Goal: Information Seeking & Learning: Learn about a topic

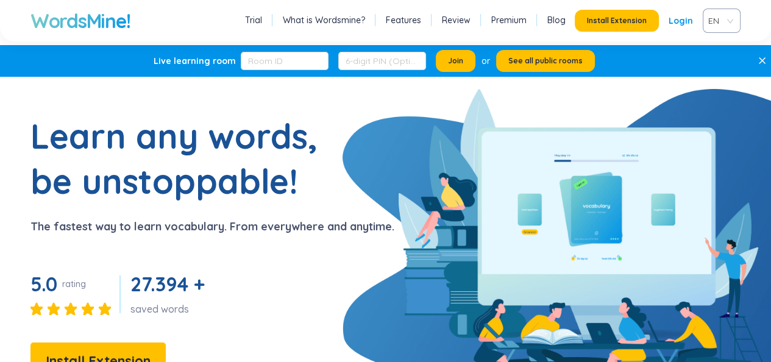
click at [684, 16] on link "Login" at bounding box center [681, 21] width 24 height 22
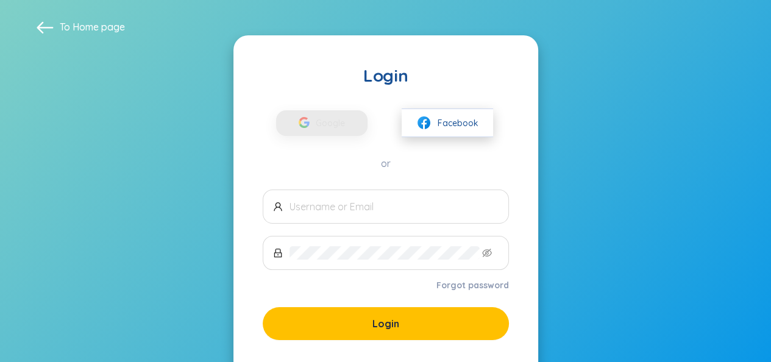
click at [443, 117] on span "Facebook" at bounding box center [458, 122] width 41 height 13
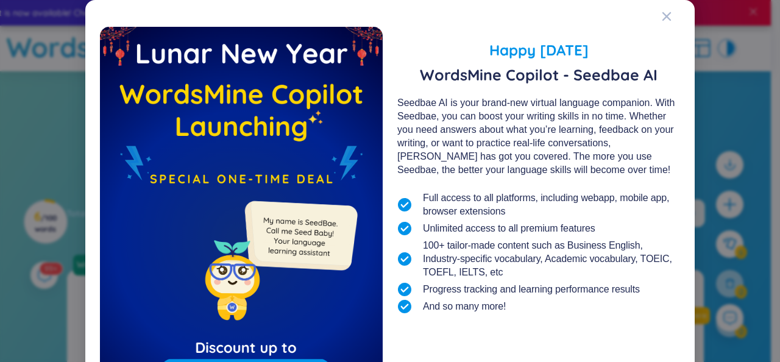
scroll to position [127, 0]
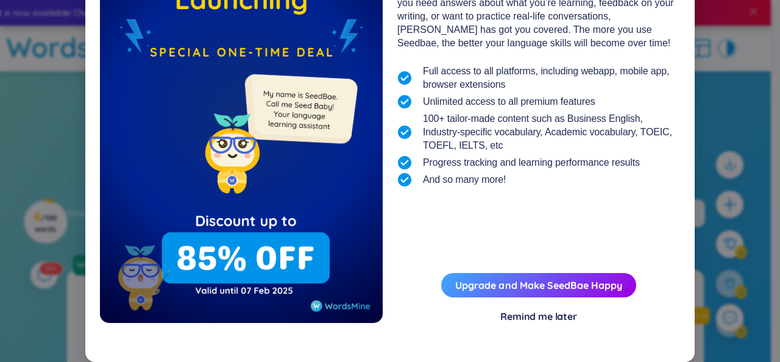
click at [546, 319] on div "Remind me later" at bounding box center [538, 316] width 77 height 13
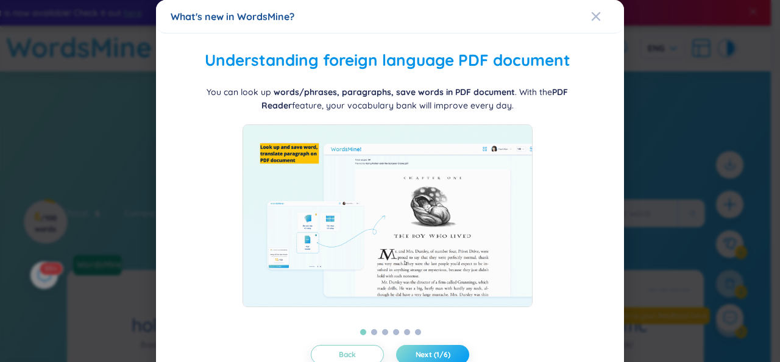
click at [410, 345] on button "Next (1/6)" at bounding box center [432, 355] width 73 height 20
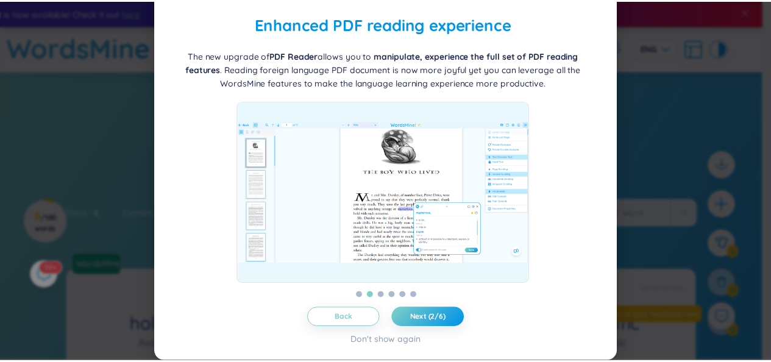
scroll to position [0, 0]
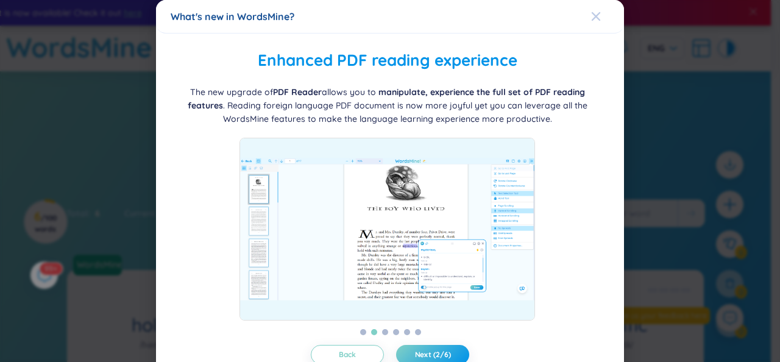
click at [591, 10] on div "Close" at bounding box center [596, 16] width 10 height 33
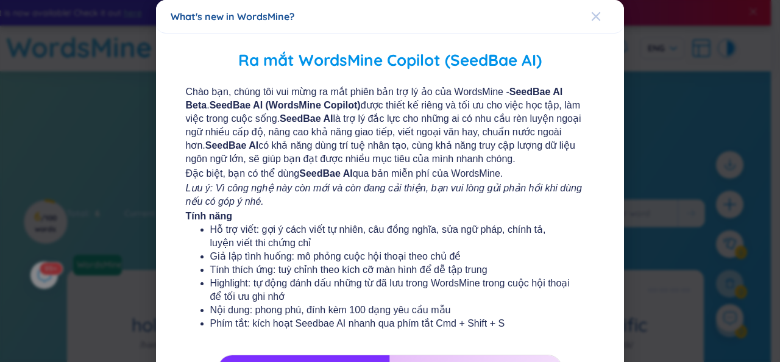
click at [592, 9] on div "Close" at bounding box center [596, 16] width 10 height 33
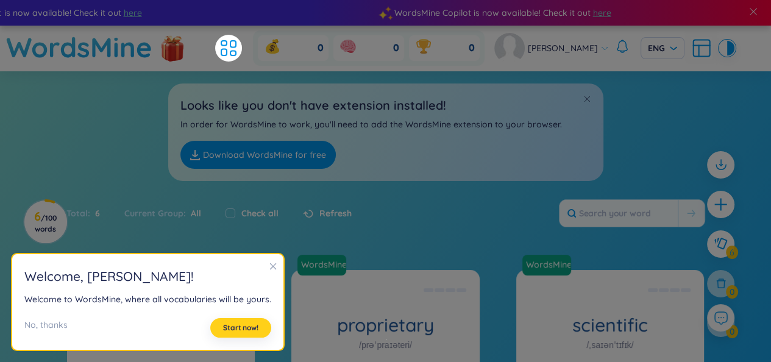
click at [248, 328] on span "Start now!" at bounding box center [240, 328] width 35 height 10
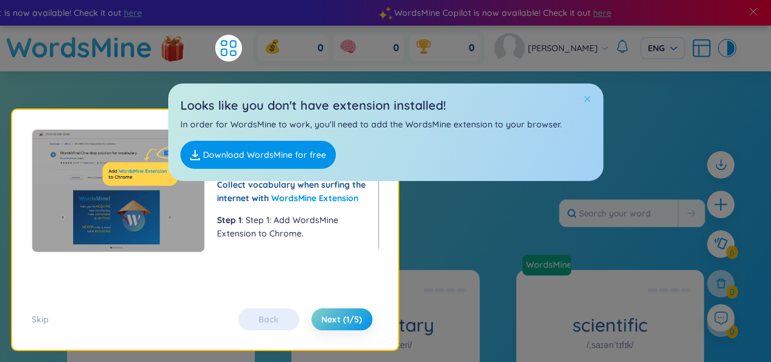
click at [586, 98] on span at bounding box center [587, 98] width 9 height 9
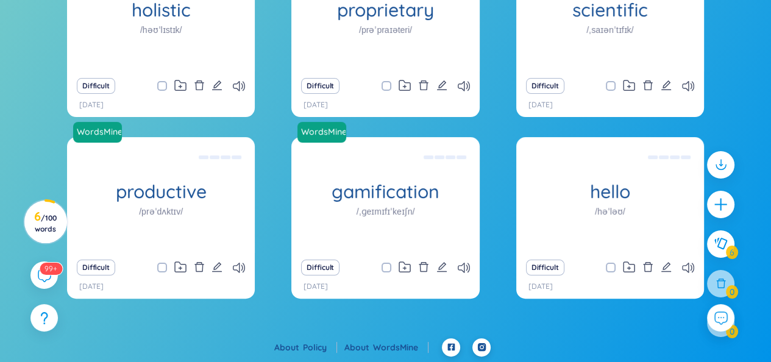
scroll to position [144, 0]
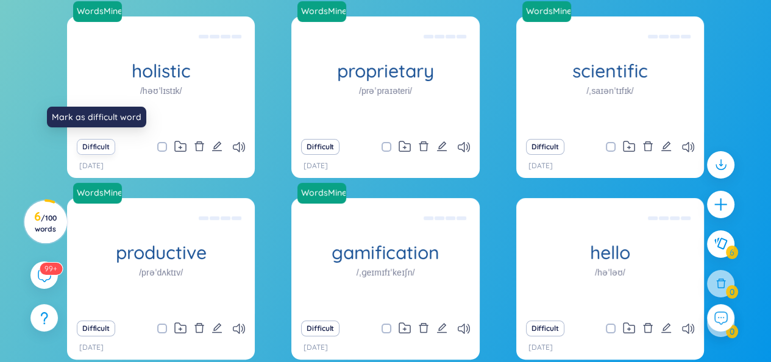
click at [90, 143] on button "Difficult" at bounding box center [96, 147] width 38 height 16
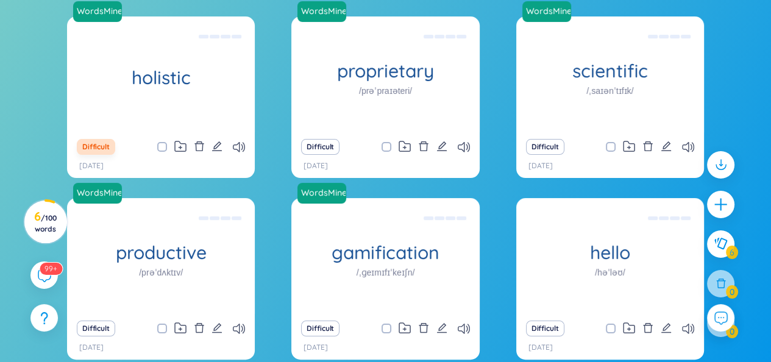
click at [97, 151] on button "Difficult" at bounding box center [96, 147] width 38 height 16
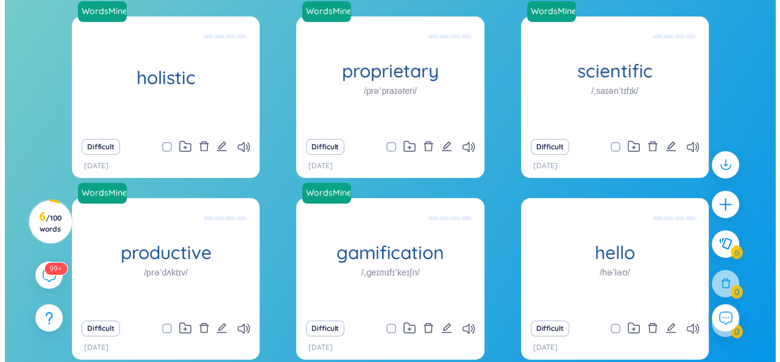
scroll to position [205, 0]
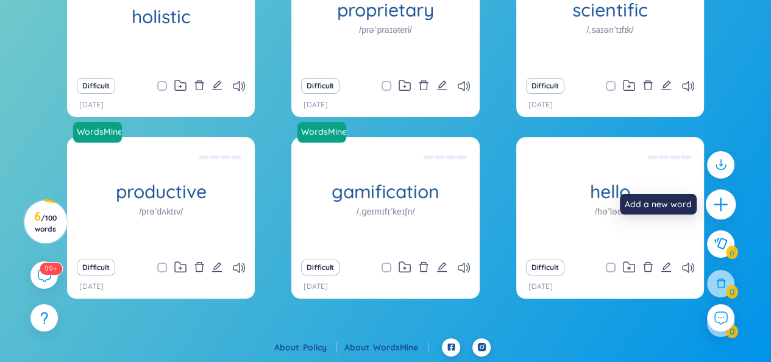
click at [717, 205] on icon "plus" at bounding box center [720, 204] width 17 height 17
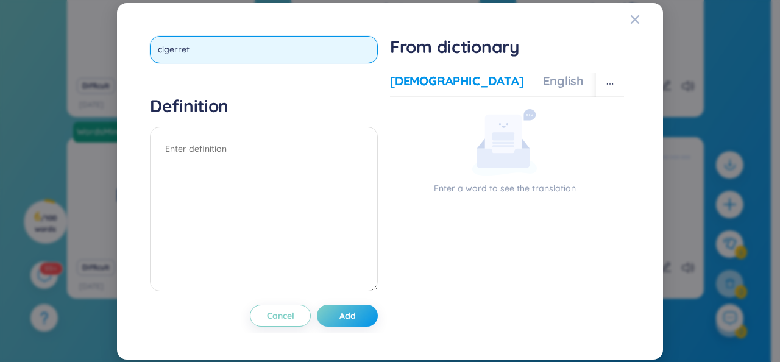
type input "cigerrets"
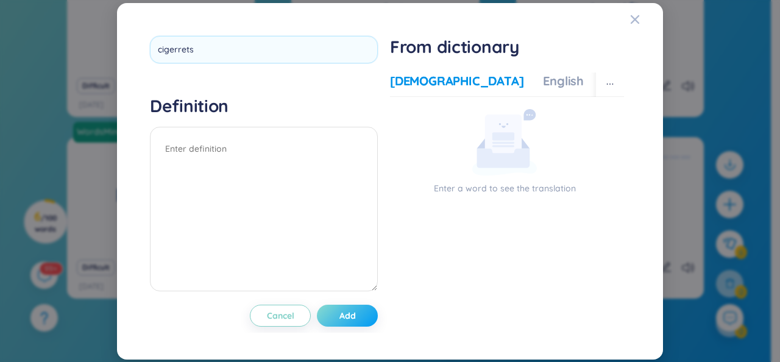
click at [342, 313] on div "cigerrets Definition Cancel Add" at bounding box center [264, 181] width 228 height 291
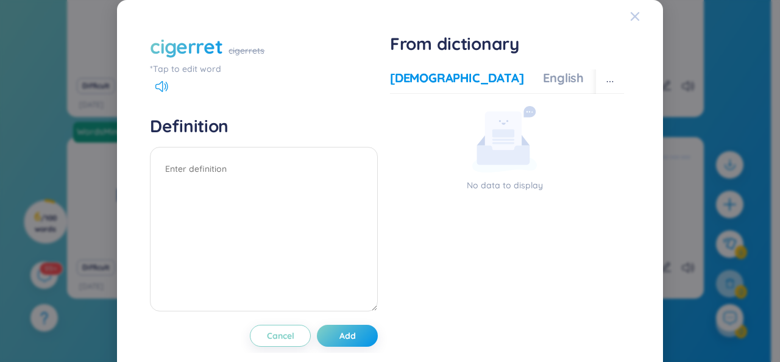
click at [631, 20] on icon "Close" at bounding box center [635, 16] width 9 height 9
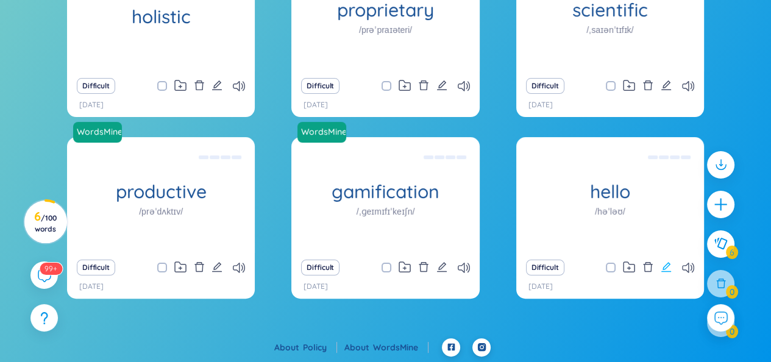
click at [668, 264] on icon "edit" at bounding box center [666, 266] width 11 height 11
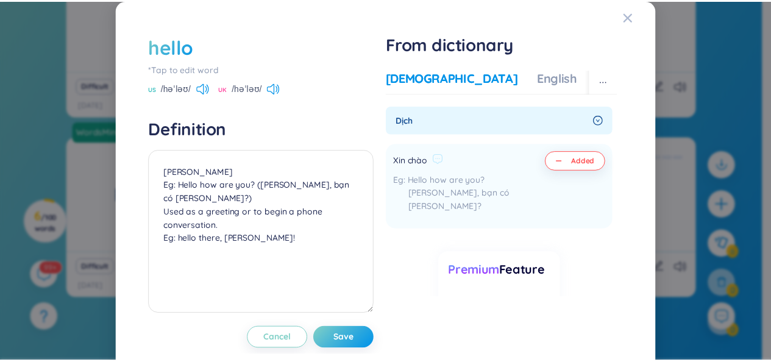
scroll to position [44, 0]
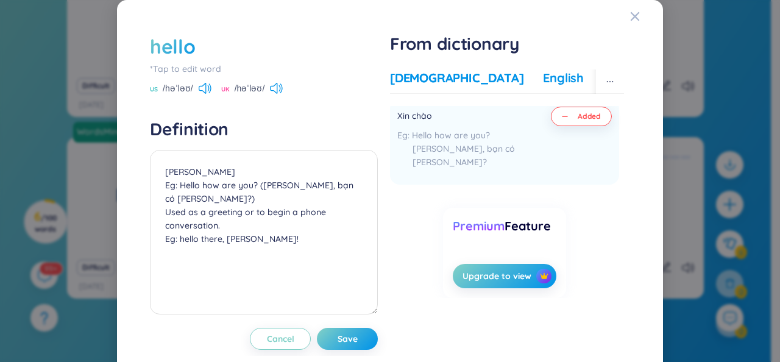
click at [543, 74] on div "English" at bounding box center [563, 77] width 41 height 17
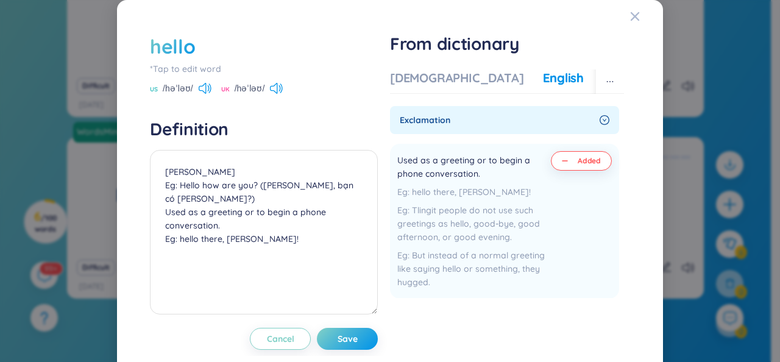
click at [603, 76] on div "More examples" at bounding box center [647, 77] width 88 height 17
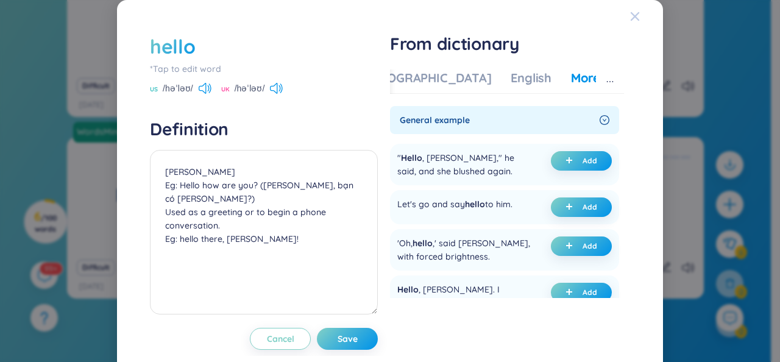
click at [634, 22] on span "Close" at bounding box center [646, 16] width 33 height 33
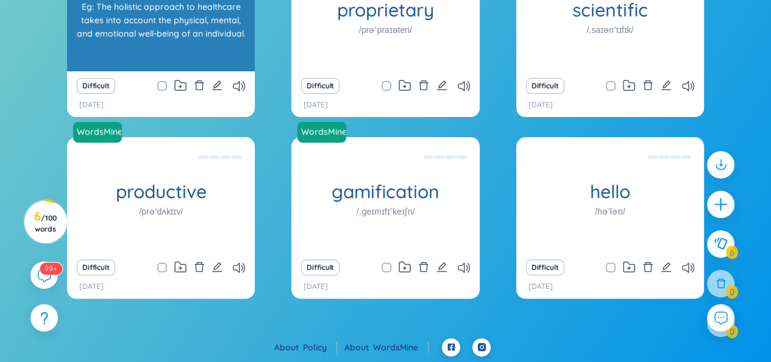
scroll to position [83, 0]
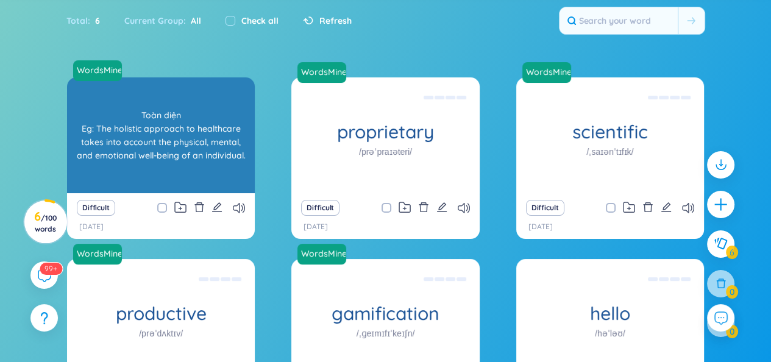
click at [192, 154] on div "Toàn diện Eg: The holistic approach to healthcare takes into account the physic…" at bounding box center [161, 135] width 176 height 110
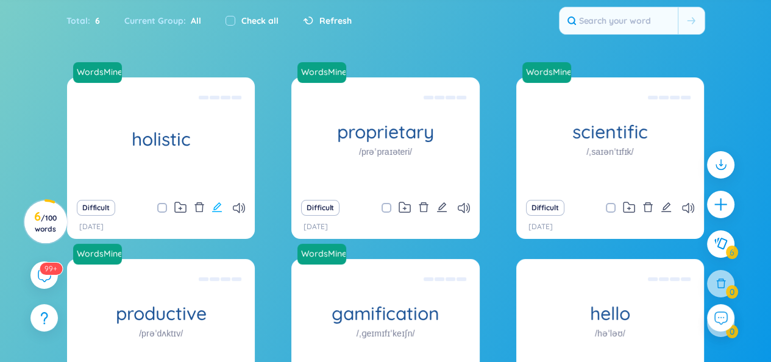
click at [219, 208] on icon "edit" at bounding box center [216, 207] width 11 height 11
type textarea "Toàn diện Eg: The holistic approach to healthcare takes into account the physic…"
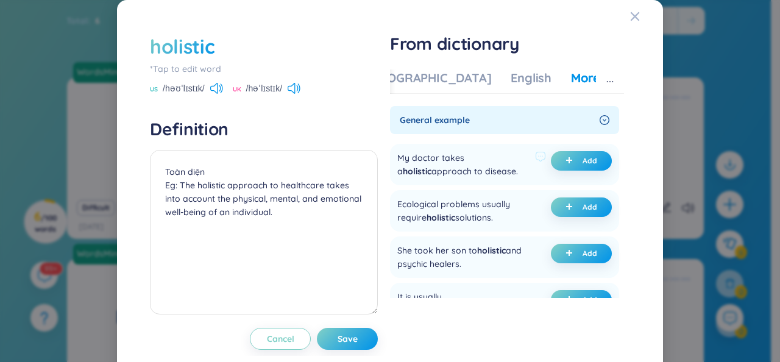
drag, startPoint x: 486, startPoint y: 170, endPoint x: 387, endPoint y: 154, distance: 100.6
click at [390, 154] on div "My doctor takes a holistic approach to disease. Add" at bounding box center [504, 164] width 229 height 41
click at [403, 163] on div "My doctor takes a holistic approach to disease." at bounding box center [463, 164] width 133 height 27
click at [404, 163] on div "My doctor takes a holistic approach to disease." at bounding box center [463, 164] width 133 height 27
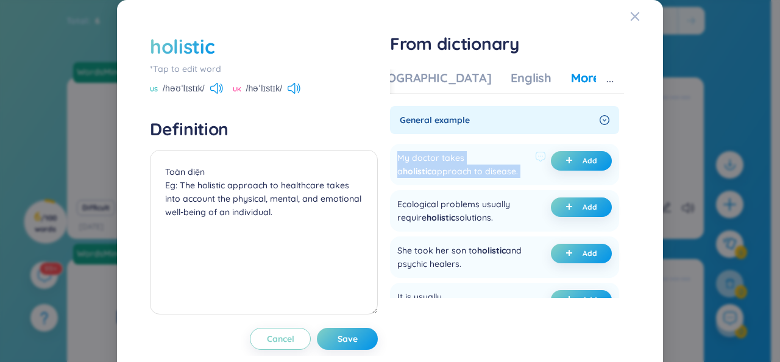
click at [404, 163] on div "My doctor takes a holistic approach to disease." at bounding box center [463, 164] width 133 height 27
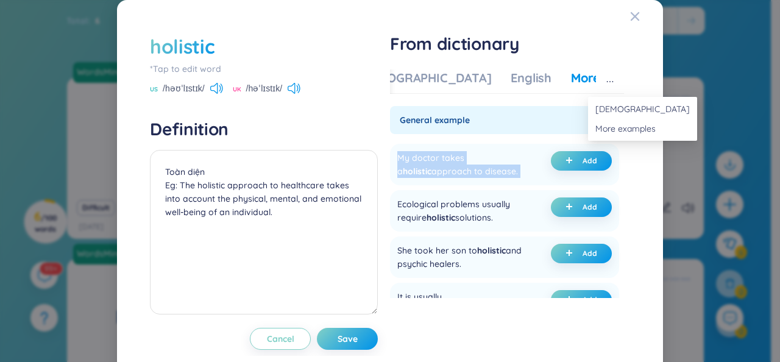
click at [606, 79] on icon "ellipsis" at bounding box center [610, 81] width 9 height 9
click at [612, 105] on span "[DEMOGRAPHIC_DATA]" at bounding box center [642, 108] width 94 height 13
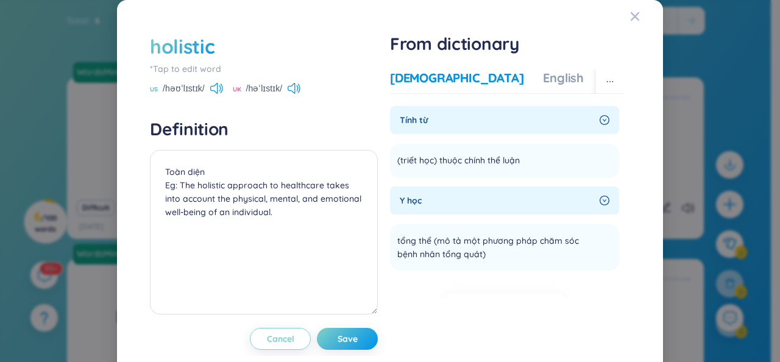
click at [489, 90] on div "Vietnamese English More examples" at bounding box center [541, 81] width 302 height 24
click at [543, 75] on div "English" at bounding box center [563, 77] width 41 height 17
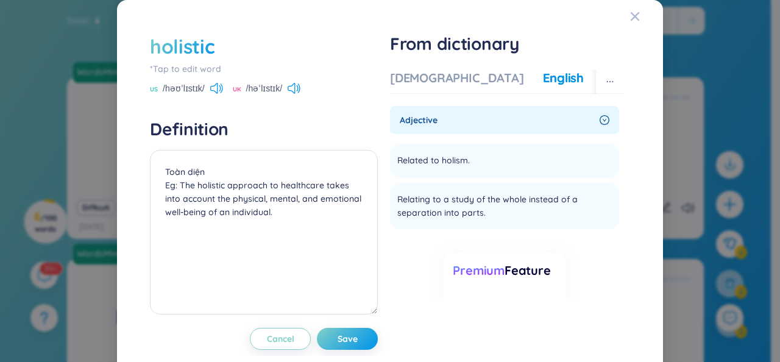
click at [603, 80] on div "More examples" at bounding box center [647, 77] width 88 height 17
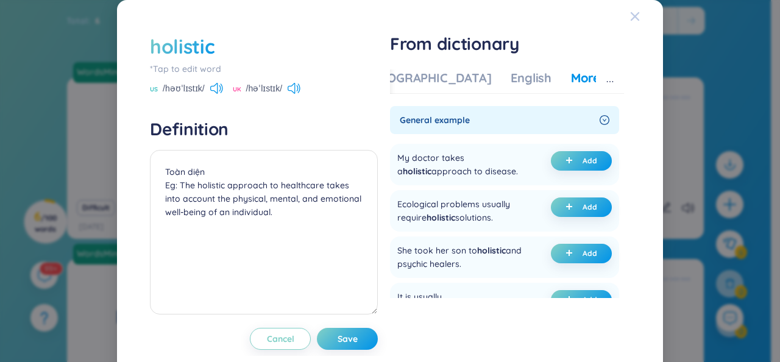
click at [630, 17] on icon "Close" at bounding box center [635, 17] width 10 height 10
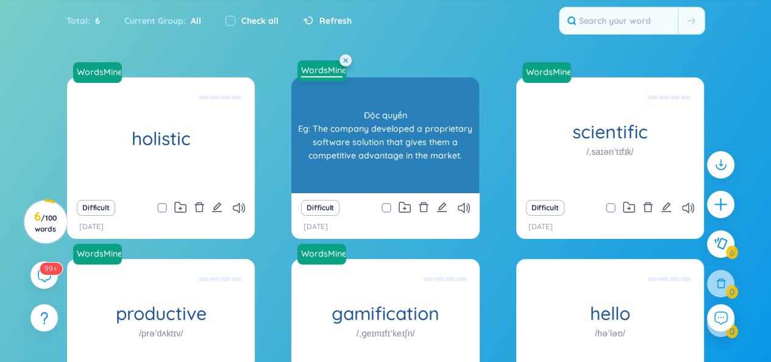
click at [330, 68] on link "WordsMine" at bounding box center [321, 70] width 51 height 12
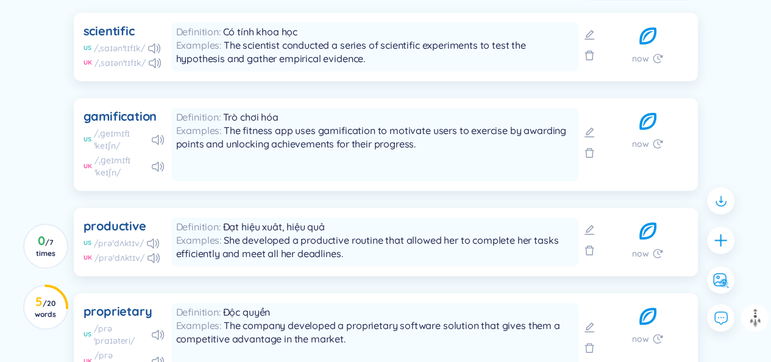
scroll to position [305, 0]
